Goal: Task Accomplishment & Management: Manage account settings

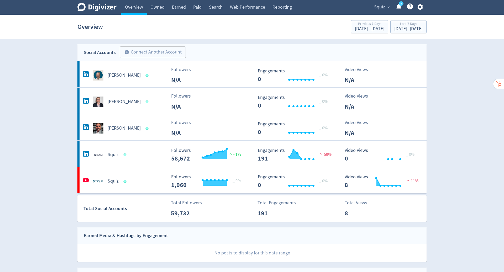
click at [420, 7] on icon "button" at bounding box center [420, 6] width 7 height 7
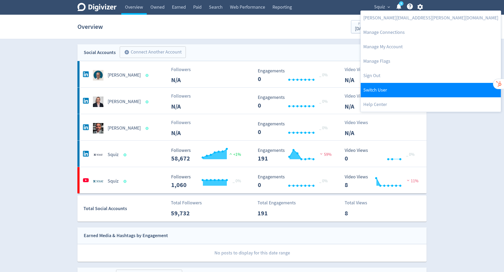
click at [407, 90] on link "Switch User" at bounding box center [431, 90] width 140 height 14
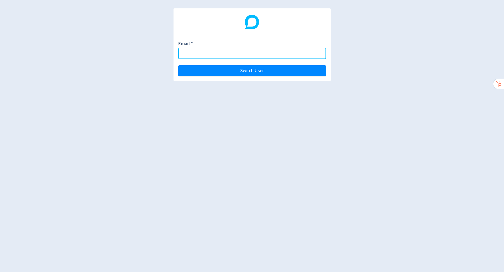
click at [230, 56] on input "Email *" at bounding box center [252, 53] width 148 height 11
paste input "[EMAIL_ADDRESS][DOMAIN_NAME]"
type input "[EMAIL_ADDRESS][DOMAIN_NAME]"
click at [178, 65] on button "Switch User" at bounding box center [252, 70] width 148 height 11
